Goal: Check status: Check status

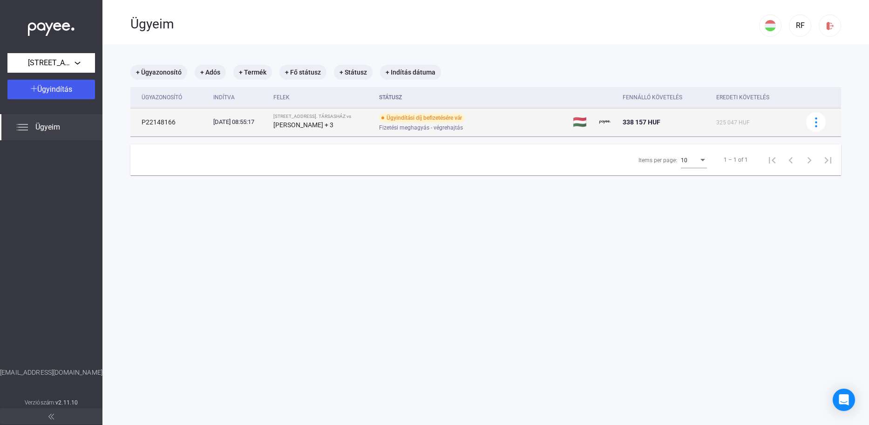
click at [693, 130] on td "338 157 HUF" at bounding box center [666, 122] width 94 height 28
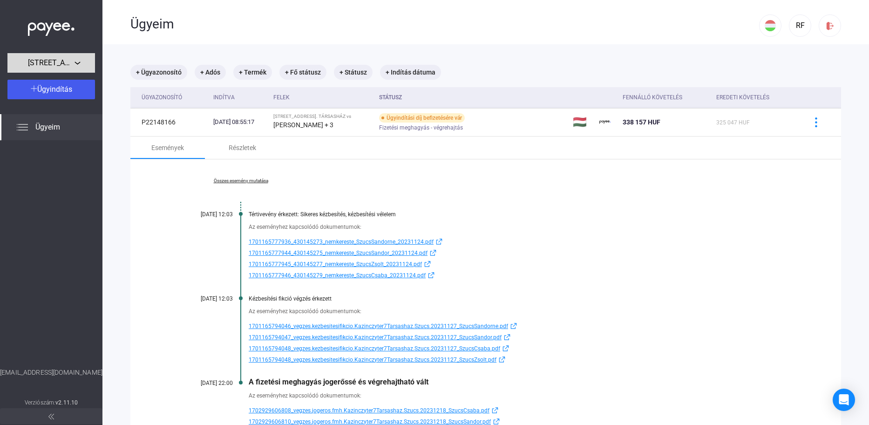
click at [46, 58] on span "[STREET_ADDRESS]. TÁRSASHÁZ" at bounding box center [51, 62] width 47 height 11
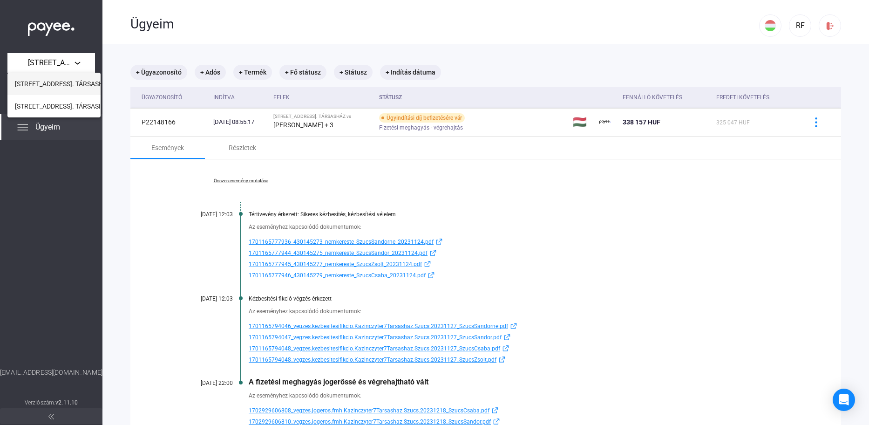
click at [54, 85] on span "[STREET_ADDRESS]. TÁRSASHÁZ" at bounding box center [63, 83] width 96 height 11
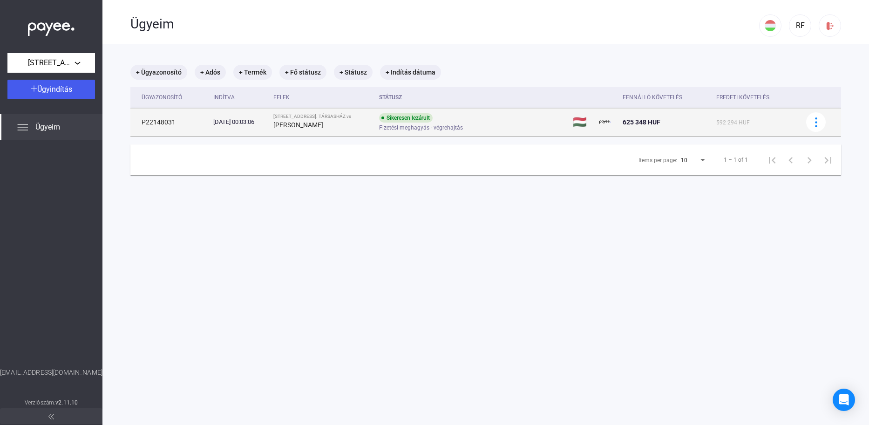
click at [531, 130] on td "Sikeresen lezárult Fizetési meghagyás - végrehajtás" at bounding box center [472, 122] width 194 height 28
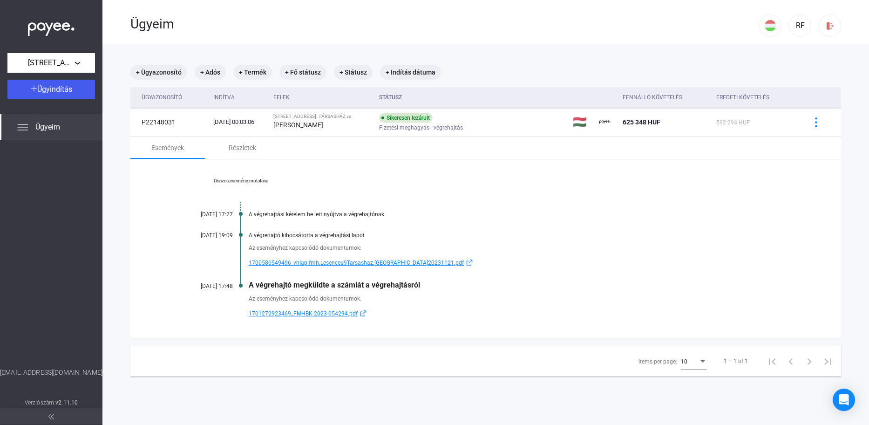
click at [247, 182] on link "Összes esemény mutatása" at bounding box center [241, 181] width 128 height 6
